Goal: Information Seeking & Learning: Understand process/instructions

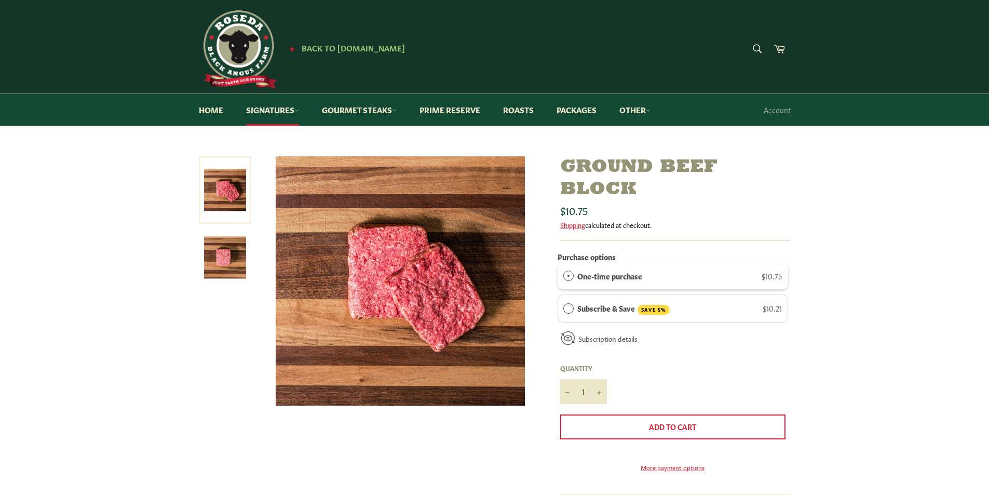
click at [219, 252] on img at bounding box center [225, 257] width 42 height 42
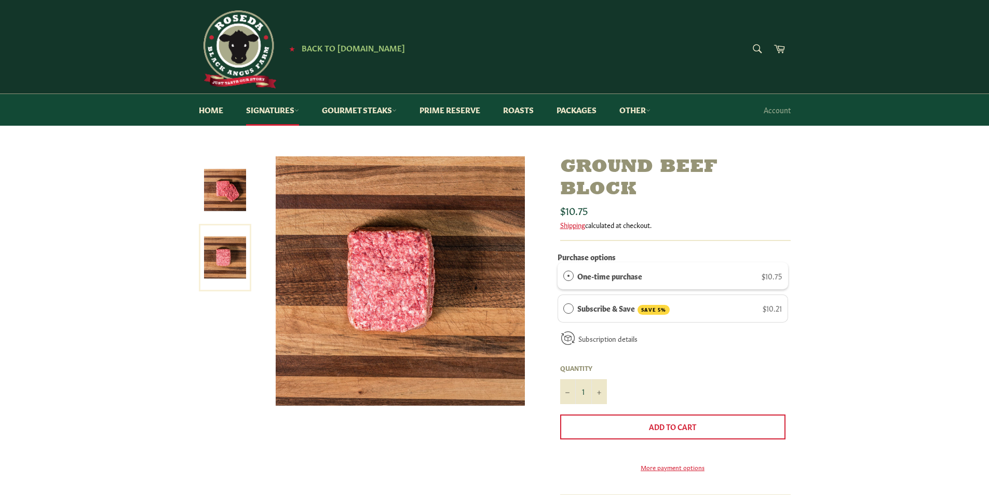
click at [225, 210] on img at bounding box center [225, 190] width 42 height 42
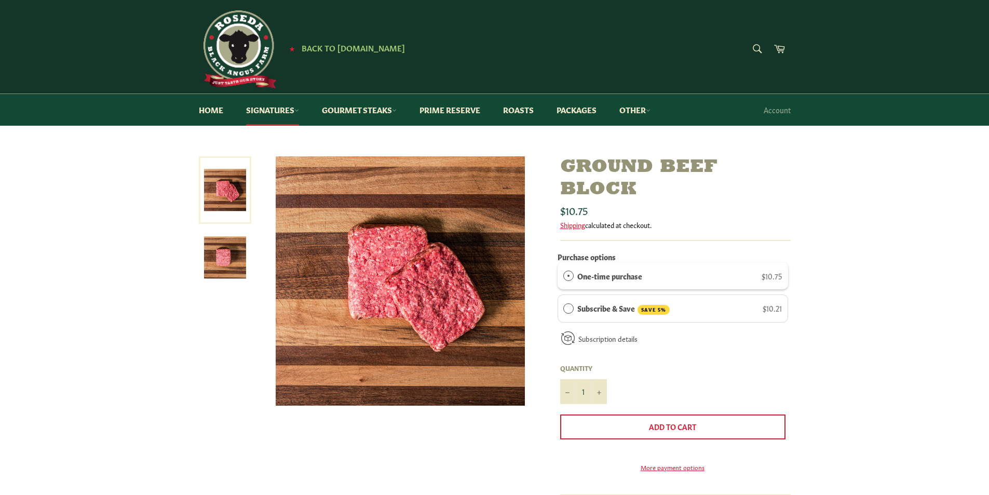
click at [215, 255] on img at bounding box center [225, 257] width 42 height 42
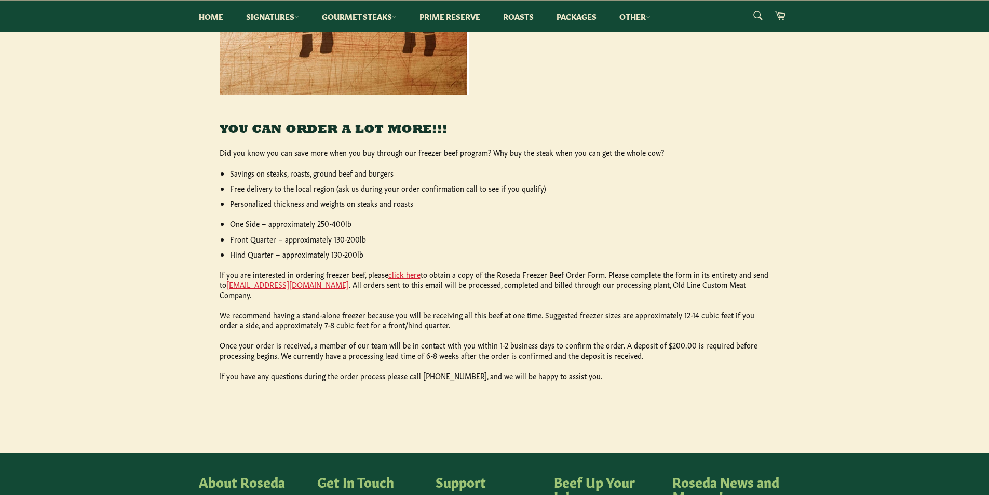
scroll to position [381, 0]
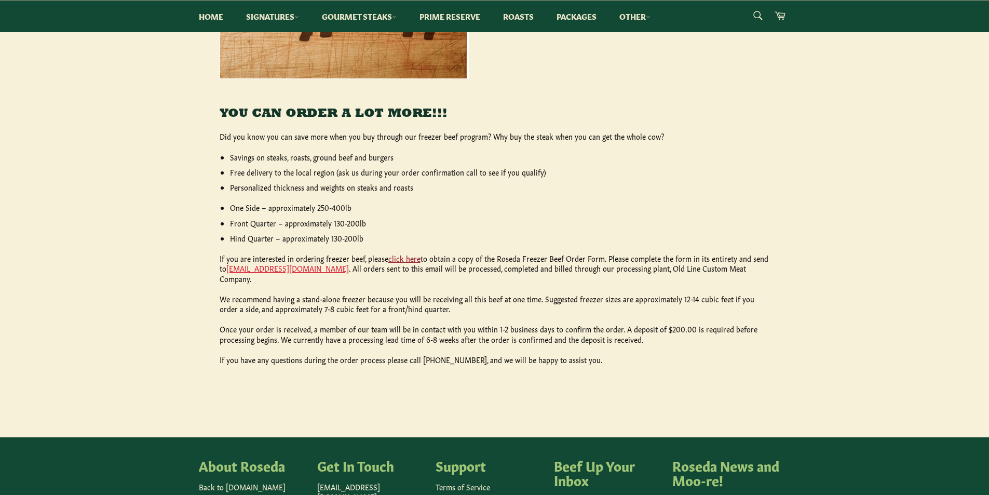
click at [406, 259] on link "click here" at bounding box center [404, 258] width 32 height 10
